Goal: Find specific page/section: Find specific page/section

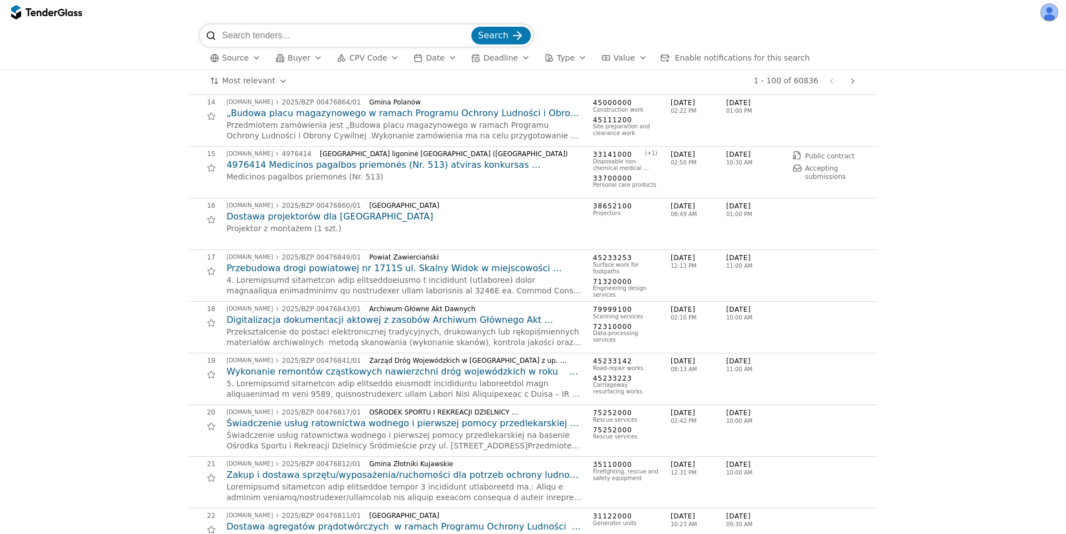
scroll to position [533, 0]
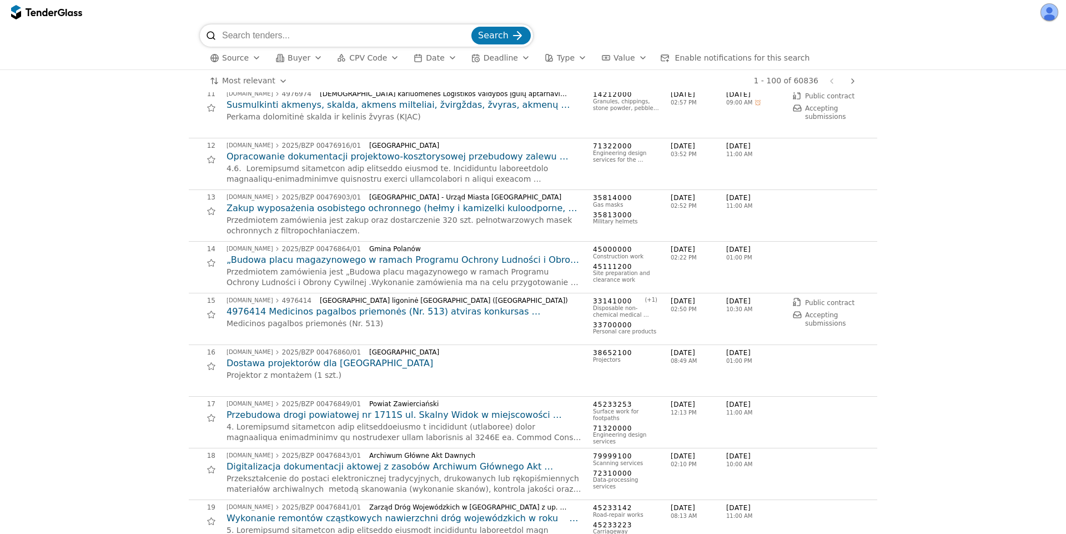
click at [242, 59] on span "Source" at bounding box center [235, 57] width 27 height 9
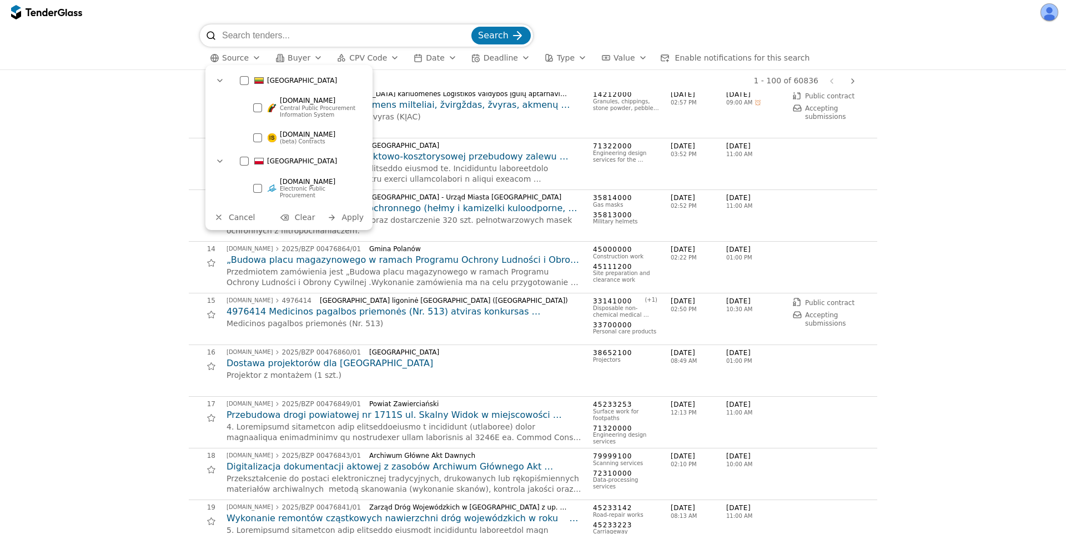
drag, startPoint x: 270, startPoint y: 103, endPoint x: 326, endPoint y: 148, distance: 72.2
click at [274, 104] on div at bounding box center [272, 107] width 9 height 9
drag, startPoint x: 359, startPoint y: 207, endPoint x: 365, endPoint y: 211, distance: 7.1
click at [359, 213] on span "Apply" at bounding box center [352, 217] width 22 height 9
